Goal: Information Seeking & Learning: Understand process/instructions

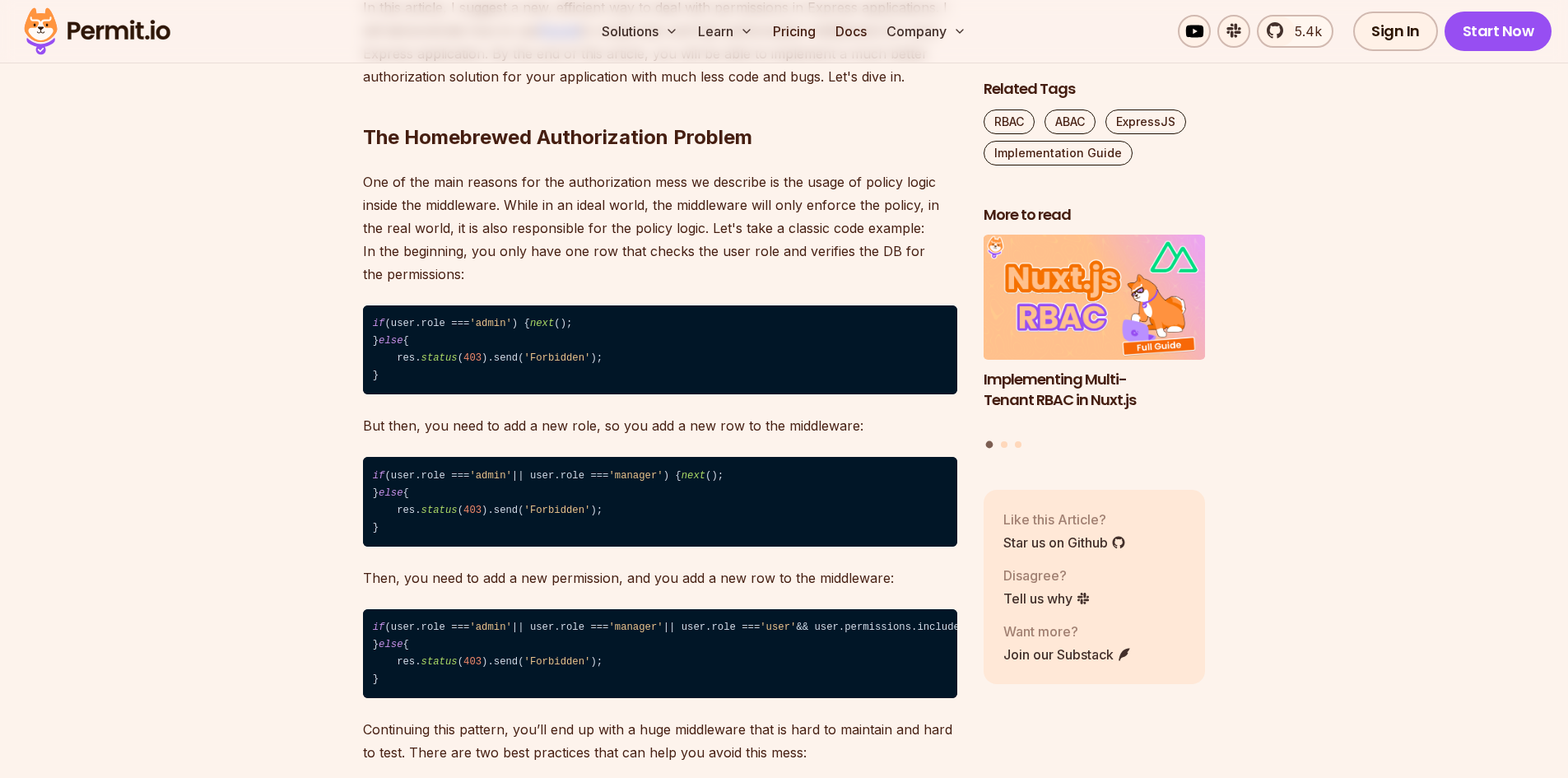
scroll to position [1400, 0]
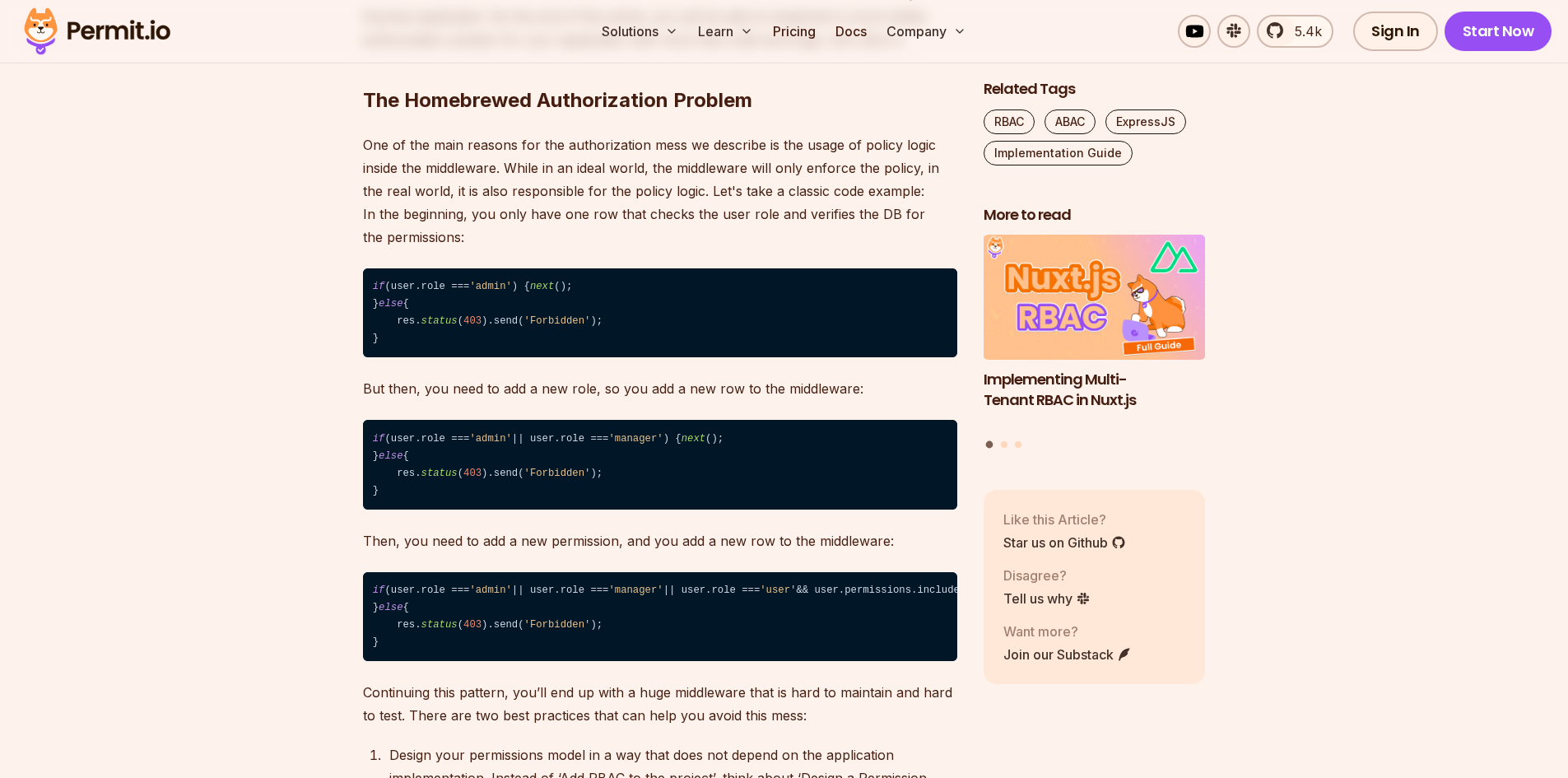
click at [538, 327] on span "'Forbidden'" at bounding box center [557, 321] width 67 height 12
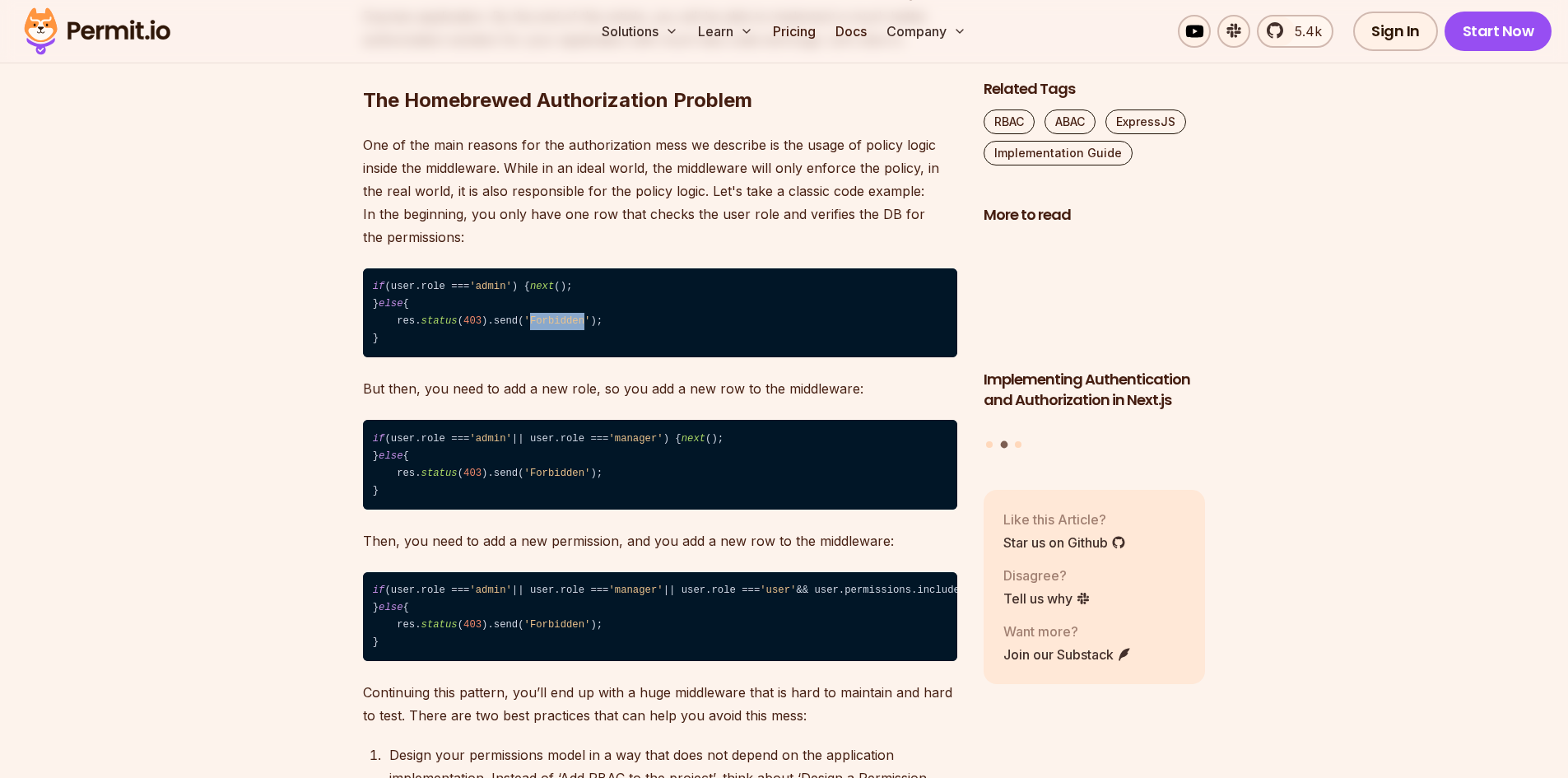
copy span "Forbidden"
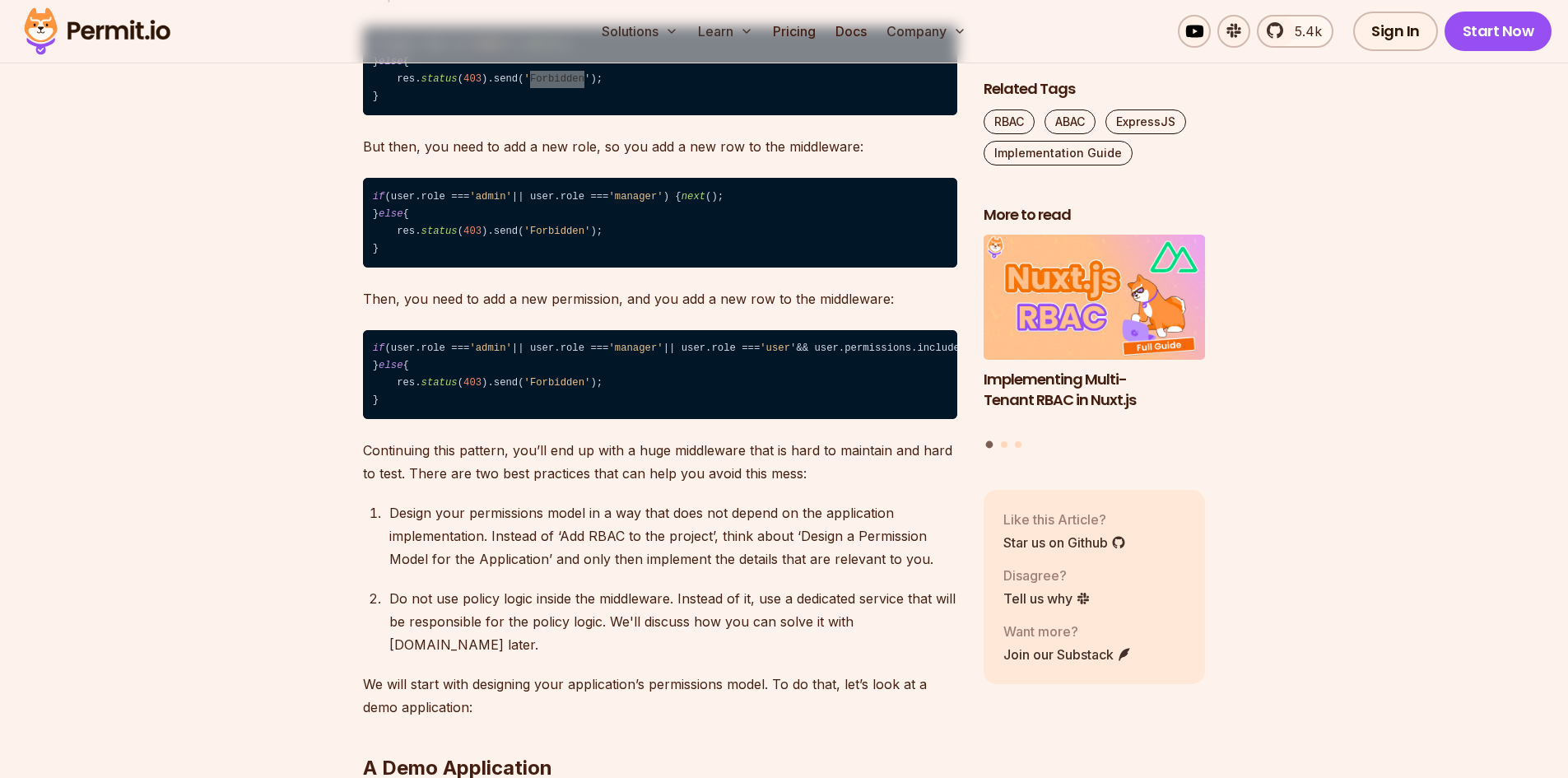
scroll to position [1647, 0]
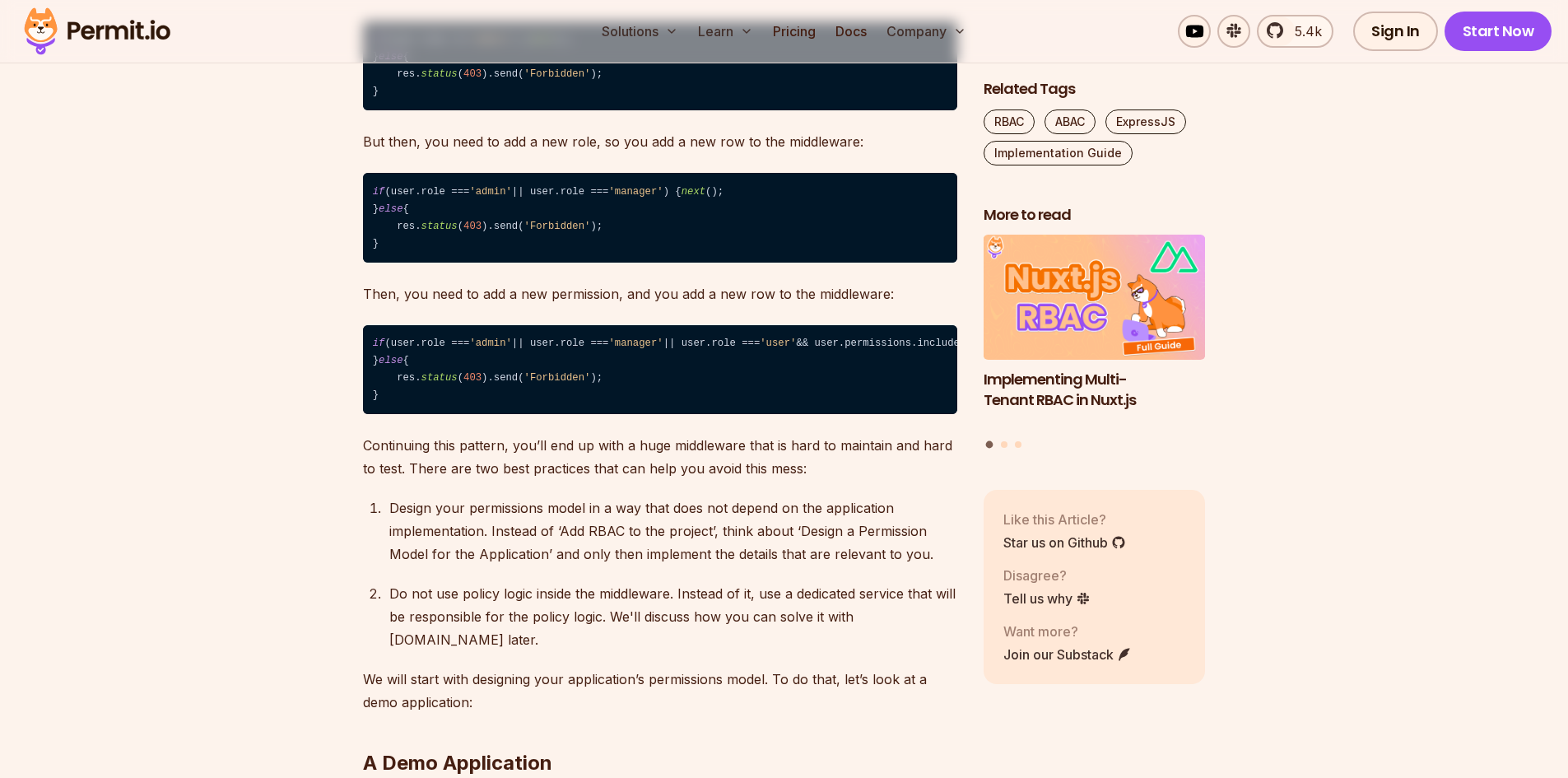
click at [560, 383] on span "'Forbidden'" at bounding box center [557, 378] width 67 height 12
drag, startPoint x: 549, startPoint y: 460, endPoint x: 667, endPoint y: 479, distance: 119.5
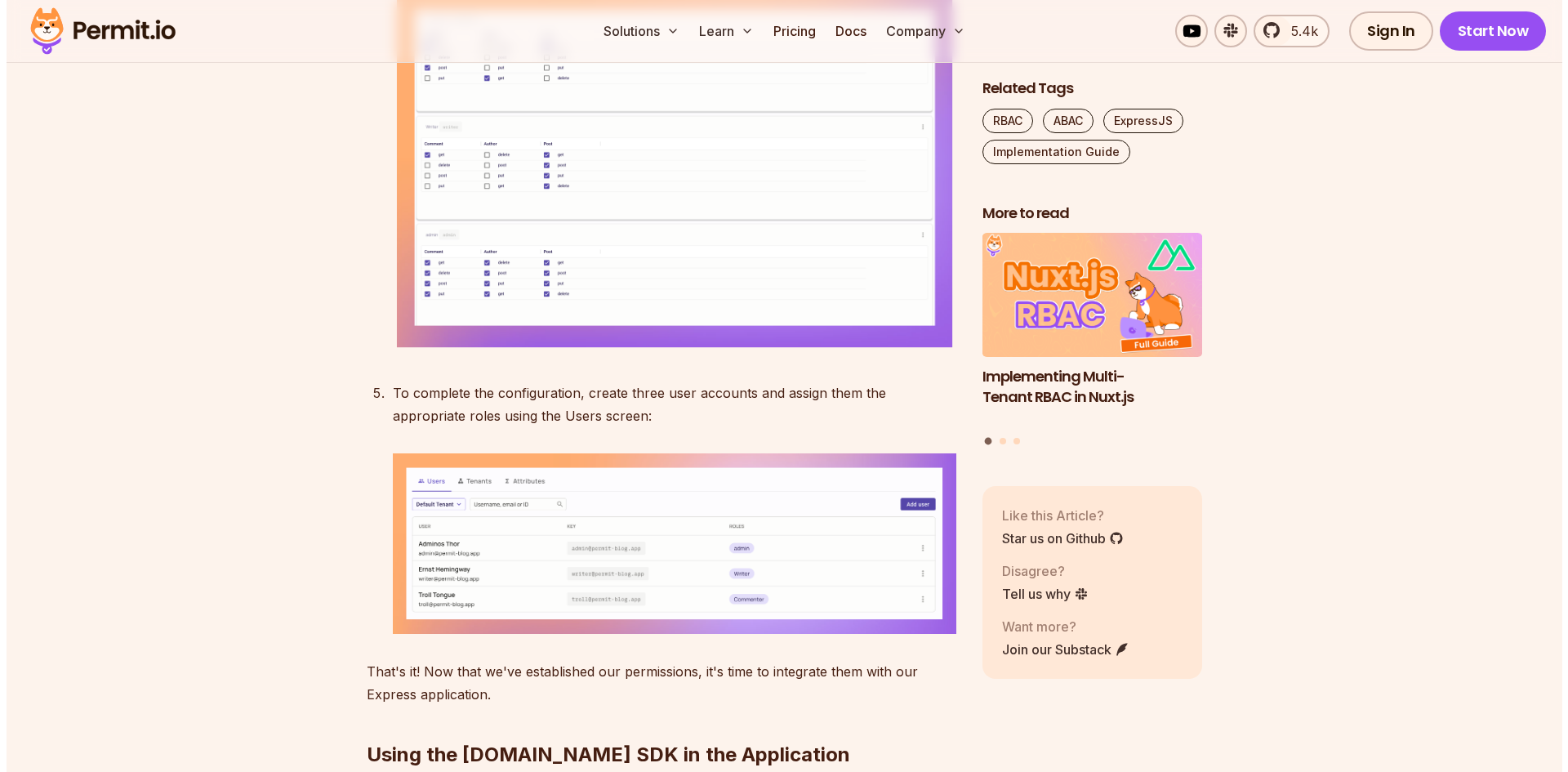
scroll to position [6129, 0]
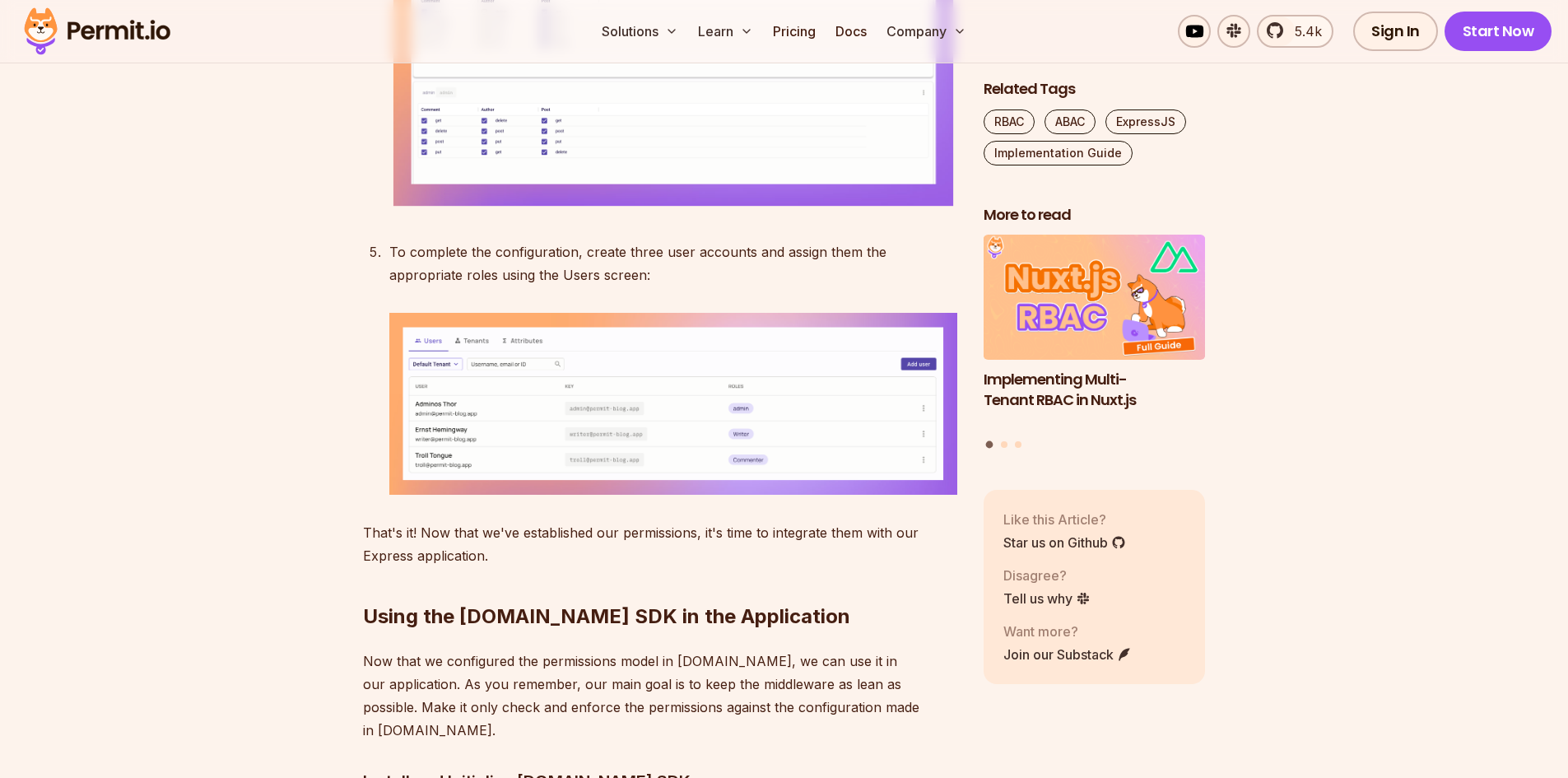
click at [551, 214] on img at bounding box center [674, 28] width 568 height 372
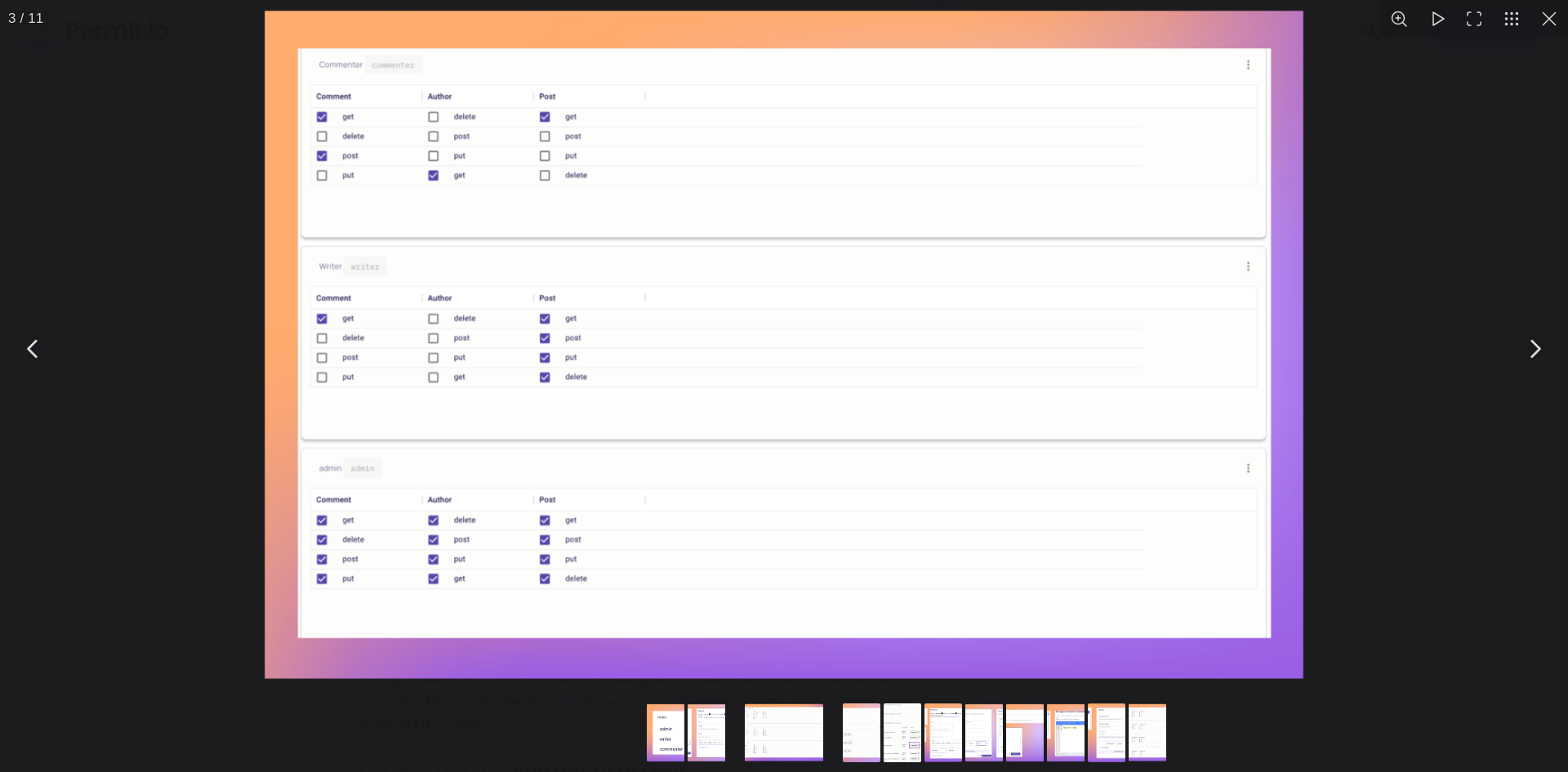
click at [546, 316] on img "You can close this modal content with the ESC key" at bounding box center [784, 349] width 1054 height 691
click at [1543, 357] on button "You can close this modal content with the ESC key" at bounding box center [1534, 349] width 41 height 41
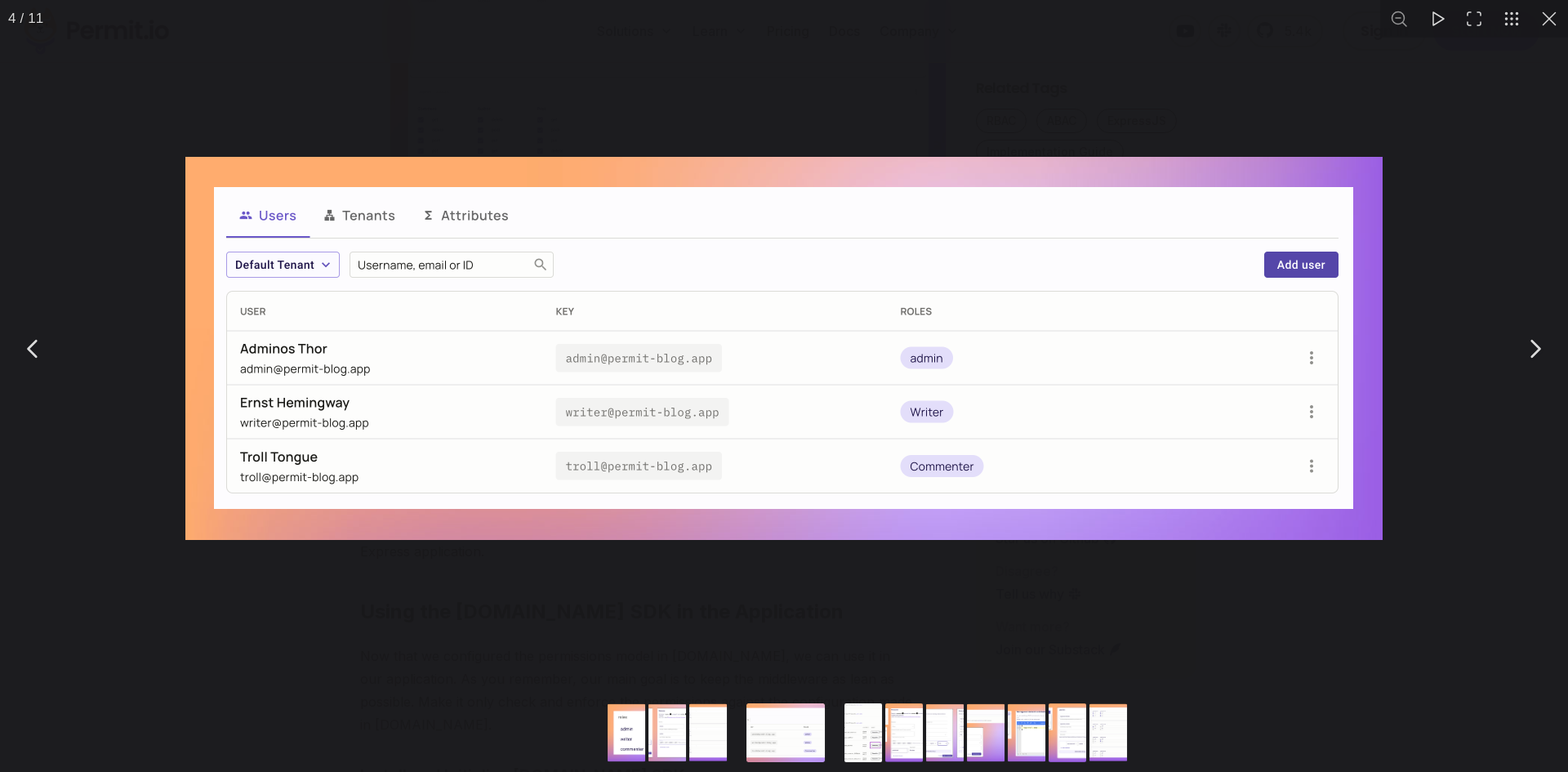
click at [1543, 357] on button "You can close this modal content with the ESC key" at bounding box center [1534, 349] width 41 height 41
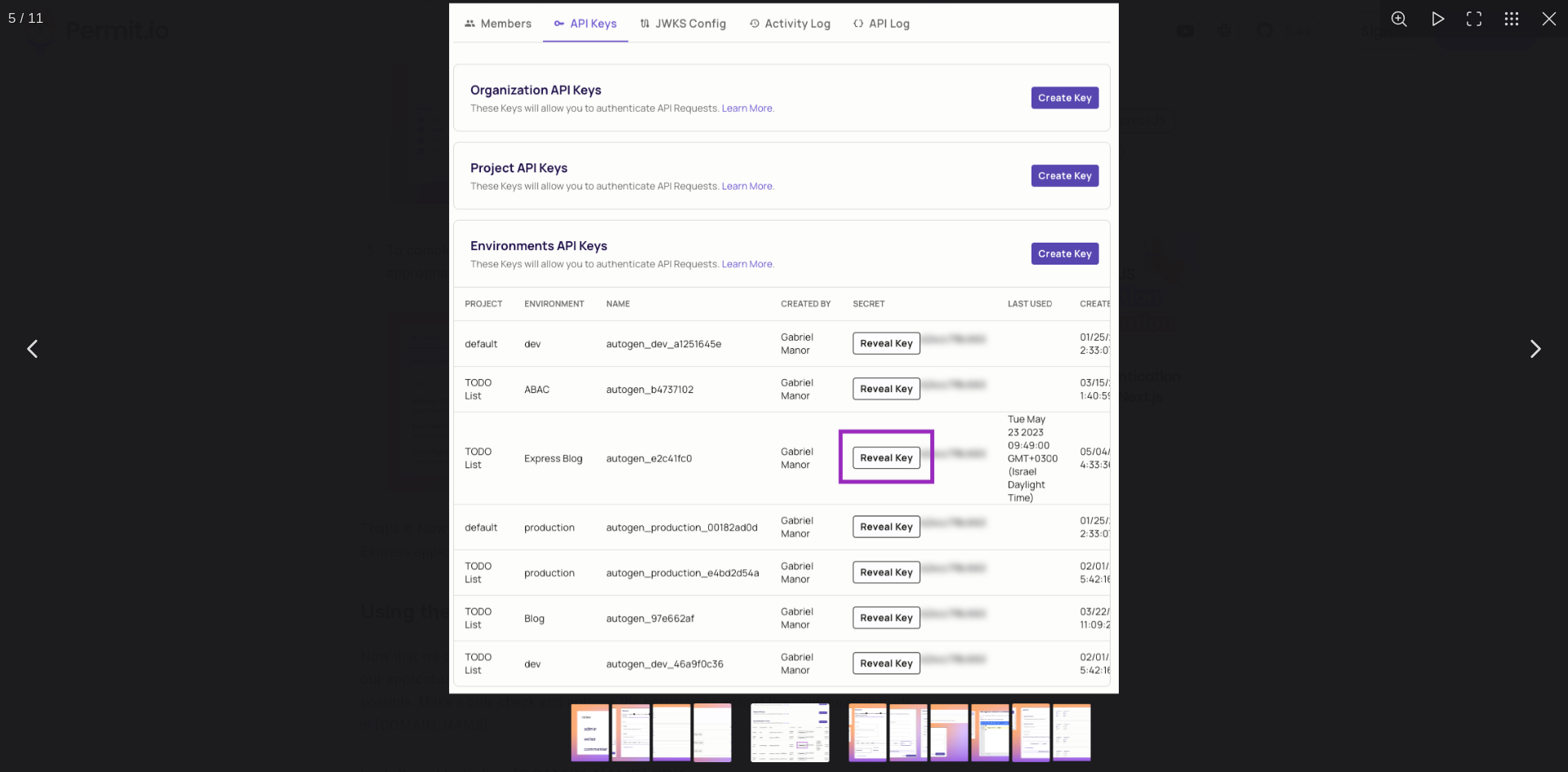
click at [1543, 357] on button "You can close this modal content with the ESC key" at bounding box center [1534, 349] width 41 height 41
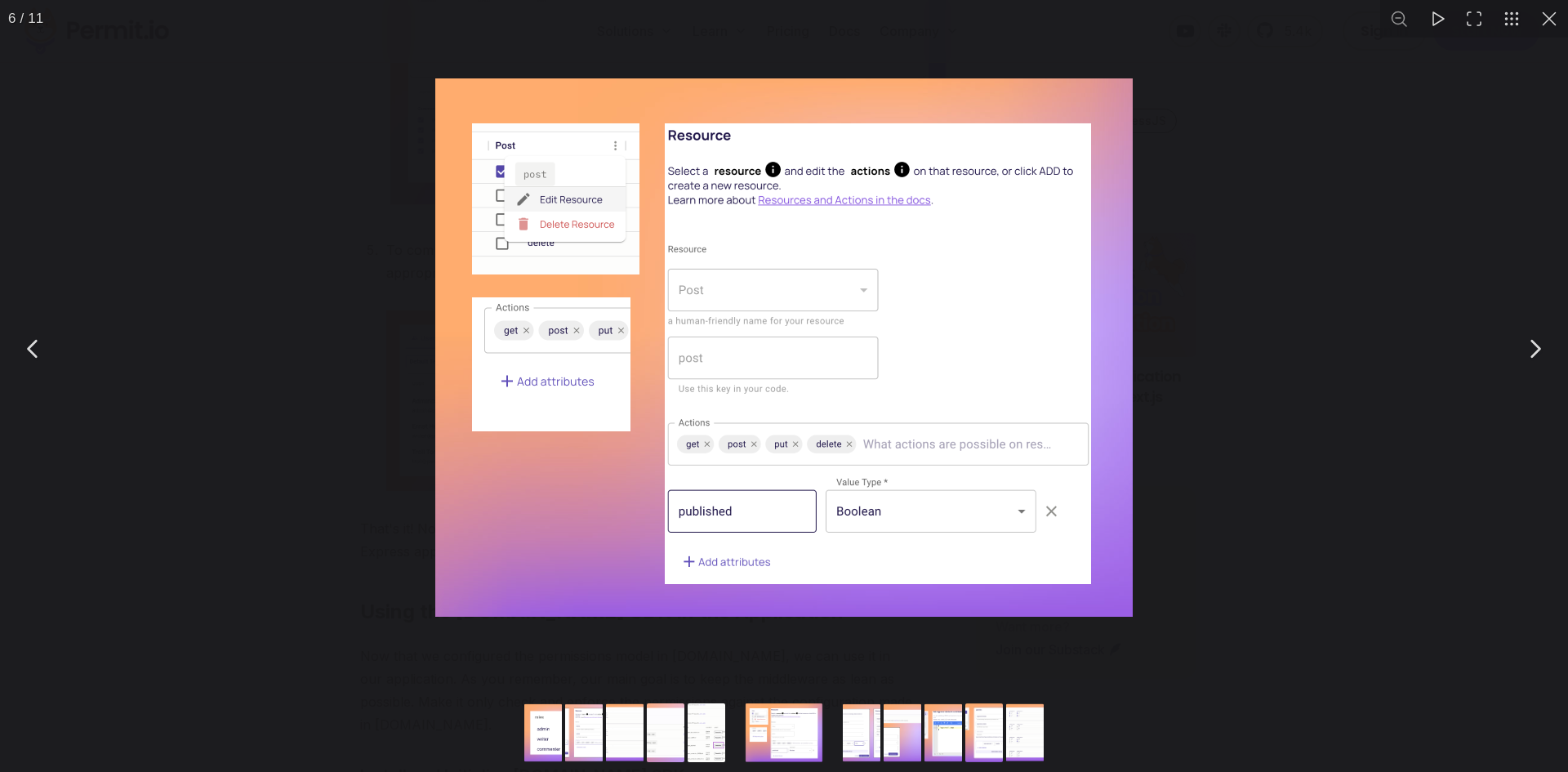
click at [37, 335] on button "You can close this modal content with the ESC key" at bounding box center [33, 349] width 41 height 41
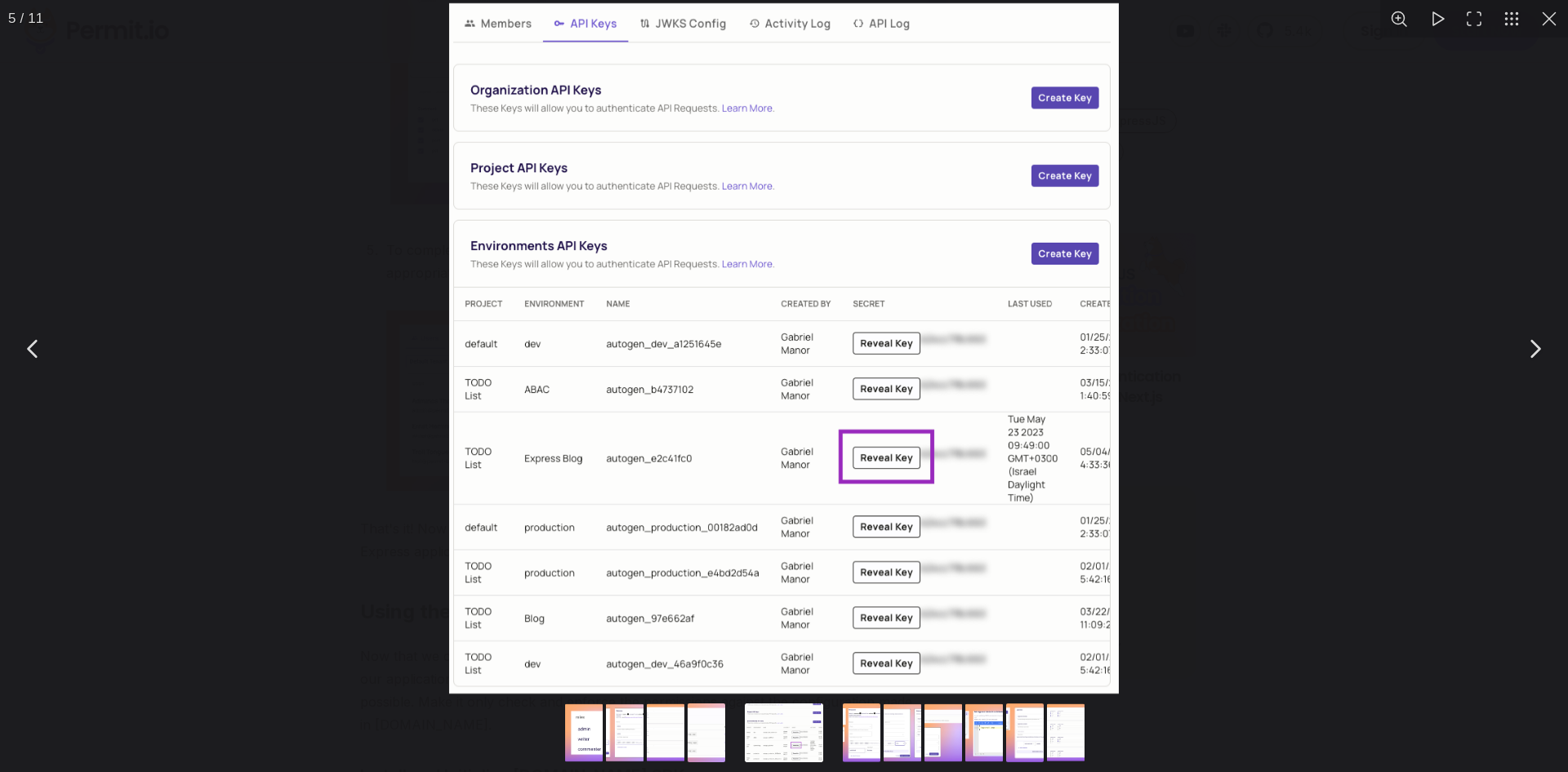
click at [37, 335] on button "You can close this modal content with the ESC key" at bounding box center [33, 349] width 41 height 41
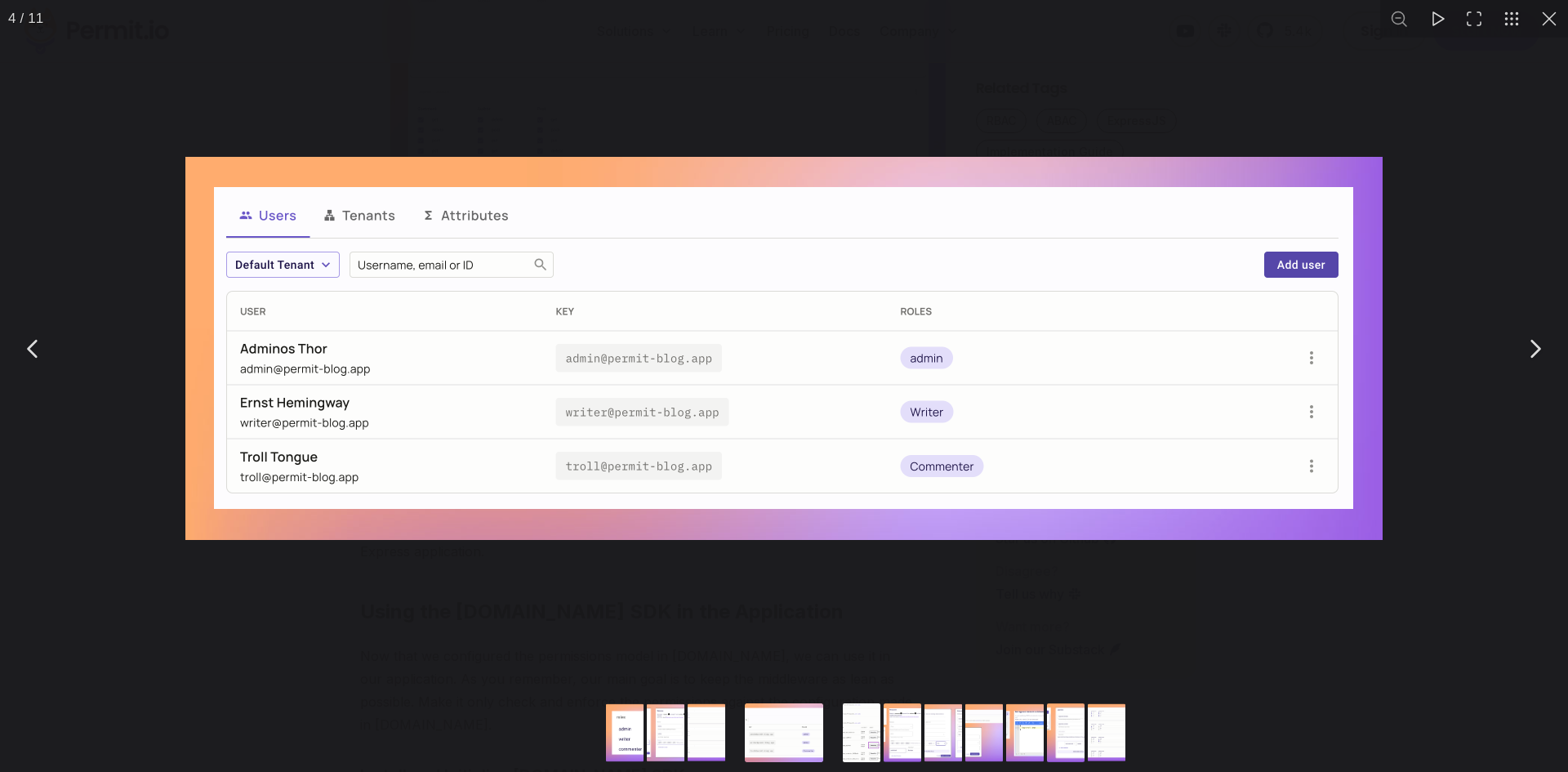
click at [1552, 23] on button "You can close this modal content with the ESC key" at bounding box center [1549, 18] width 37 height 37
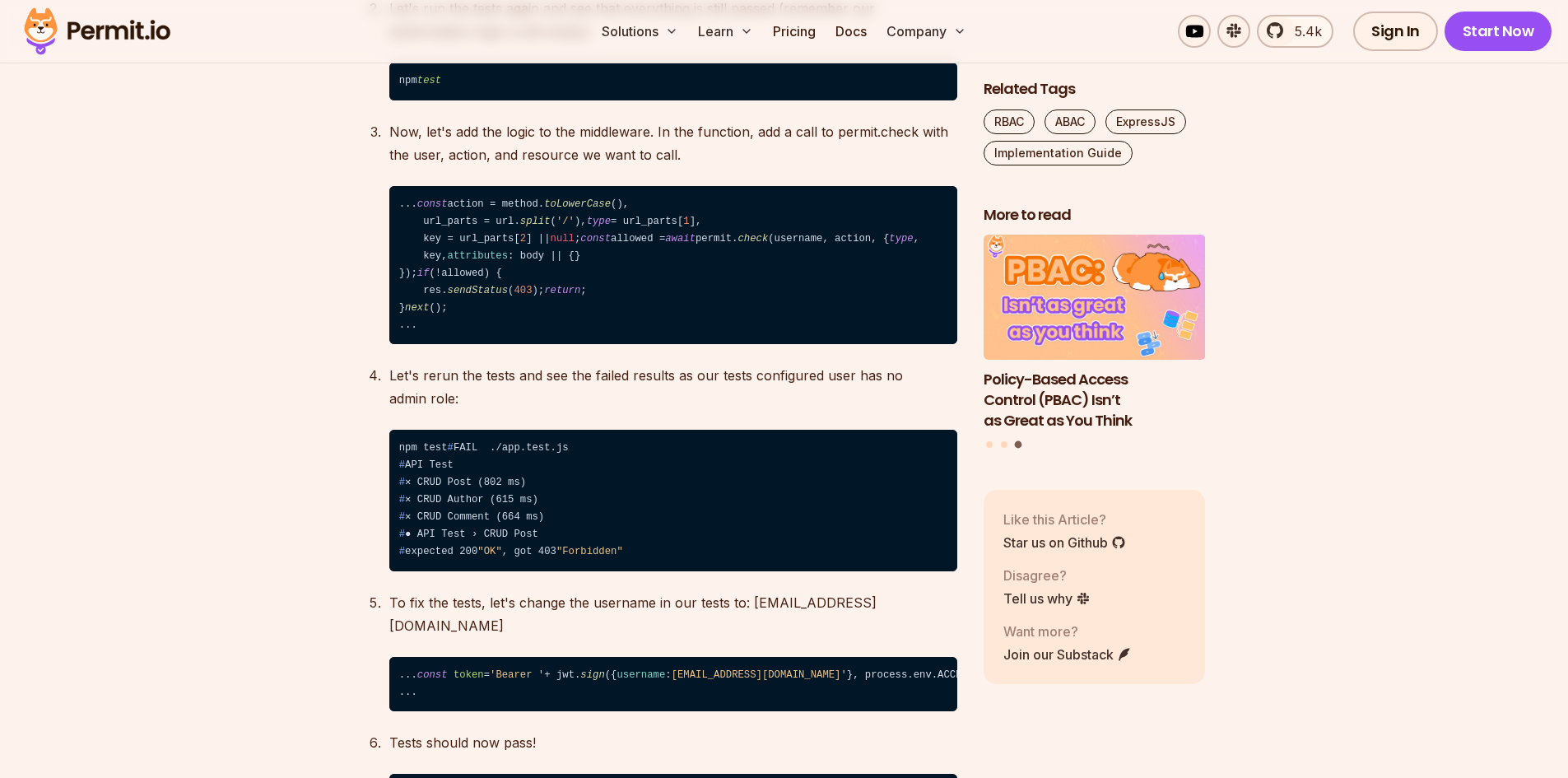
scroll to position [8483, 0]
